Goal: Task Accomplishment & Management: Manage account settings

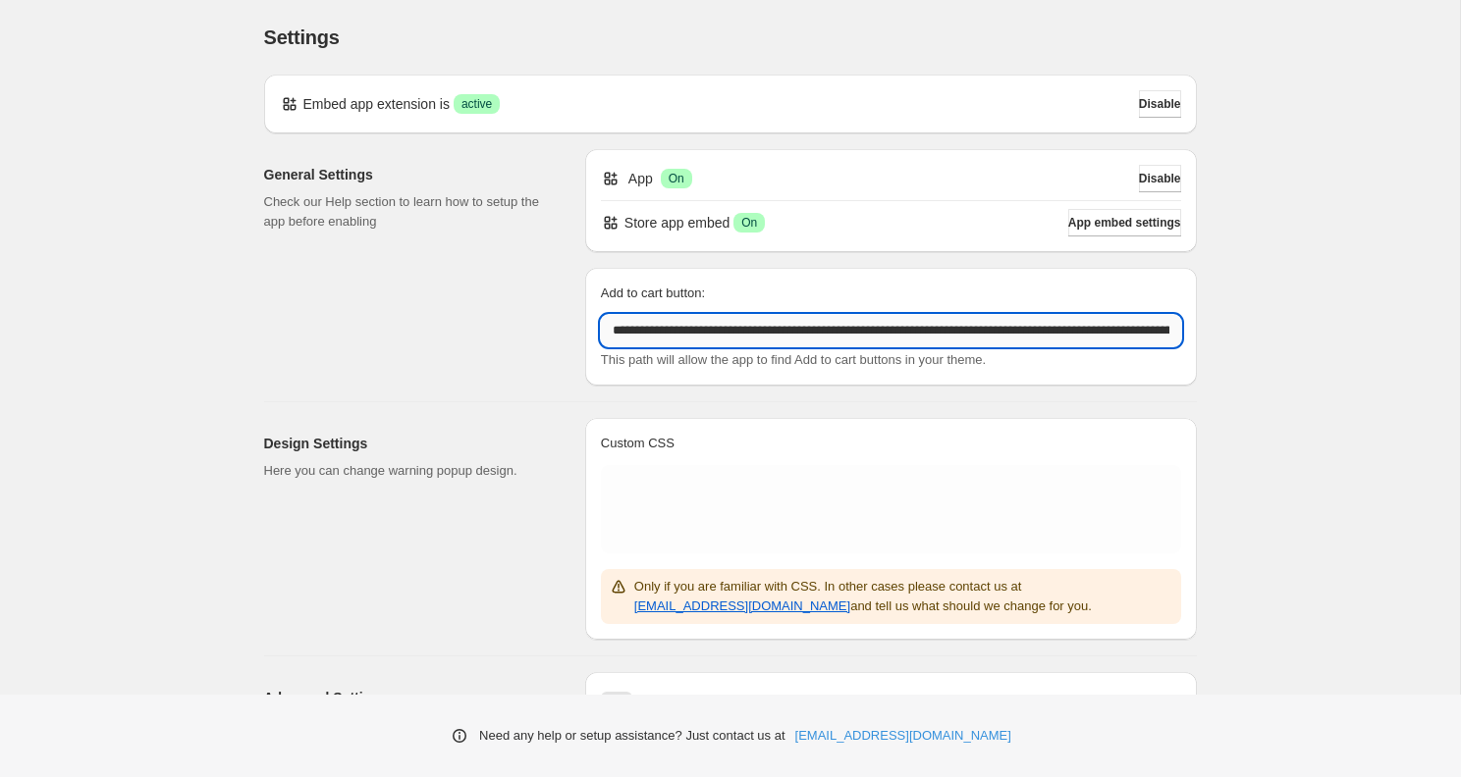
click at [611, 334] on input "**********" at bounding box center [891, 330] width 580 height 31
paste input "**********"
type input "**********"
